Goal: Task Accomplishment & Management: Complete application form

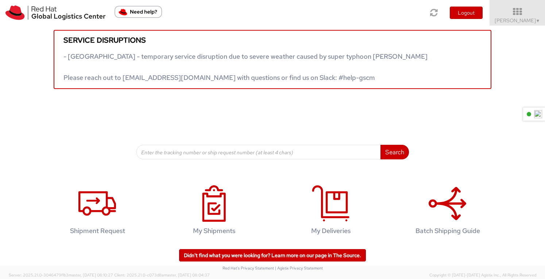
scroll to position [10, 0]
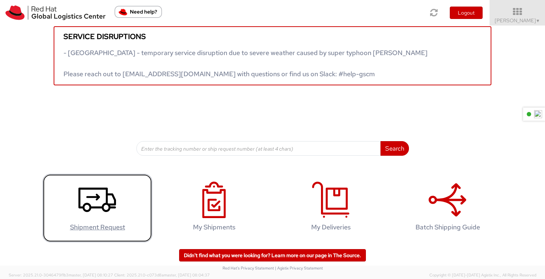
drag, startPoint x: 88, startPoint y: 211, endPoint x: 104, endPoint y: 188, distance: 27.7
click at [88, 211] on icon at bounding box center [97, 200] width 38 height 36
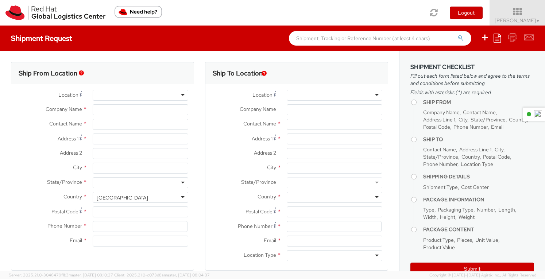
select select
select select "960"
type input "Red Hat"
type input "Anissa Arthur"
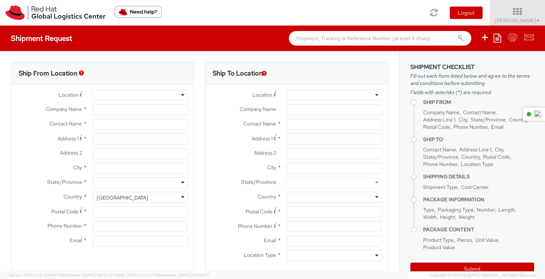
type input "61289232846"
type input "aarthur@redhat.com"
